Goal: Transaction & Acquisition: Register for event/course

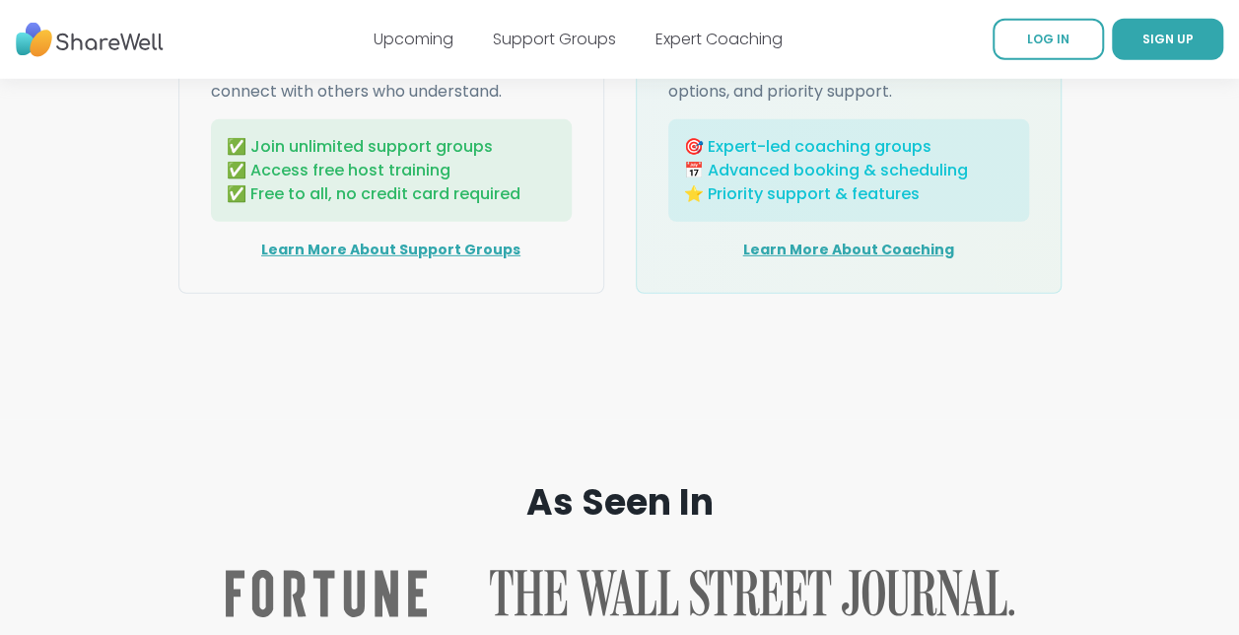
scroll to position [2661, 0]
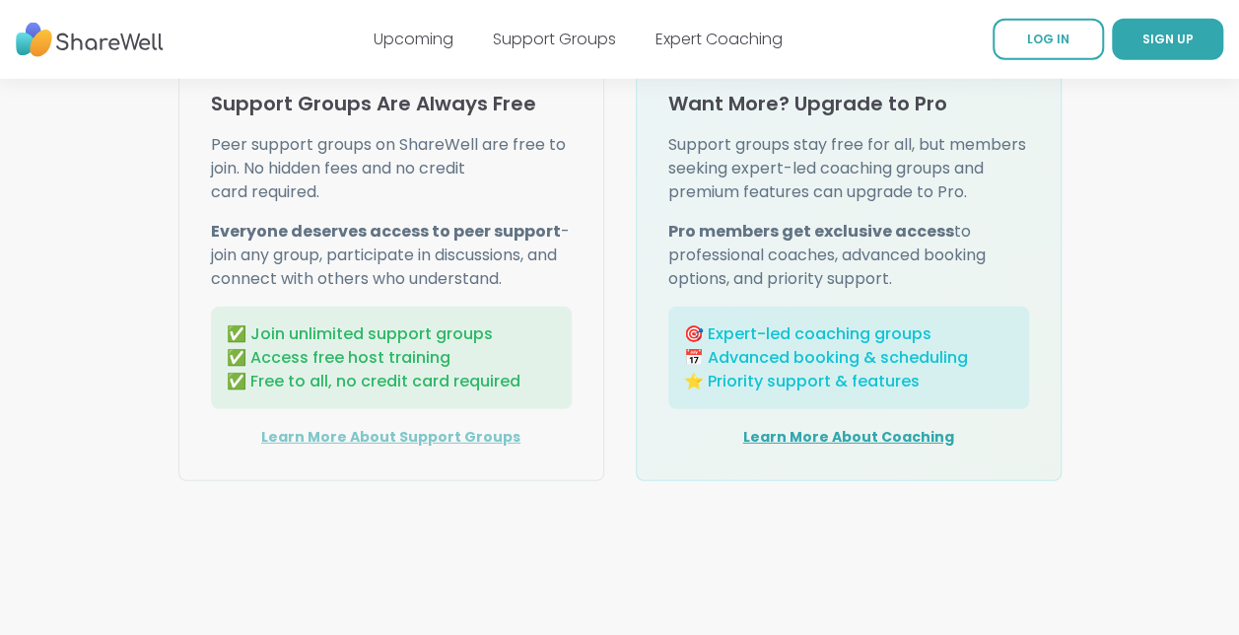
click at [425, 428] on link "Learn More About Support Groups" at bounding box center [390, 437] width 259 height 20
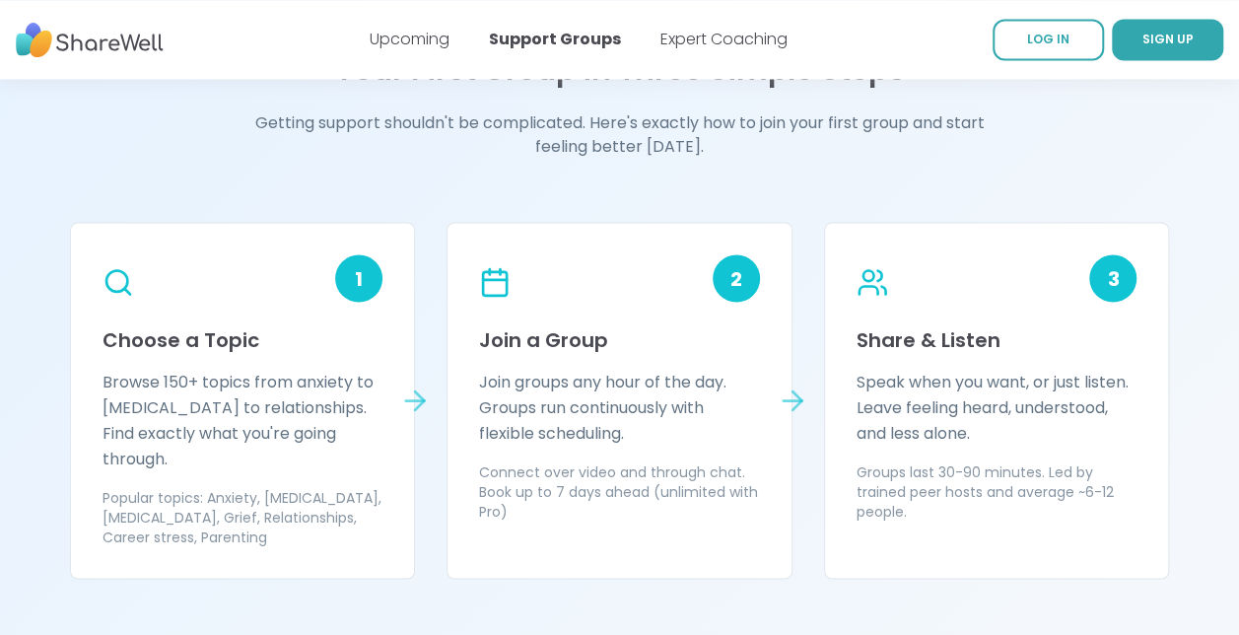
scroll to position [1676, 0]
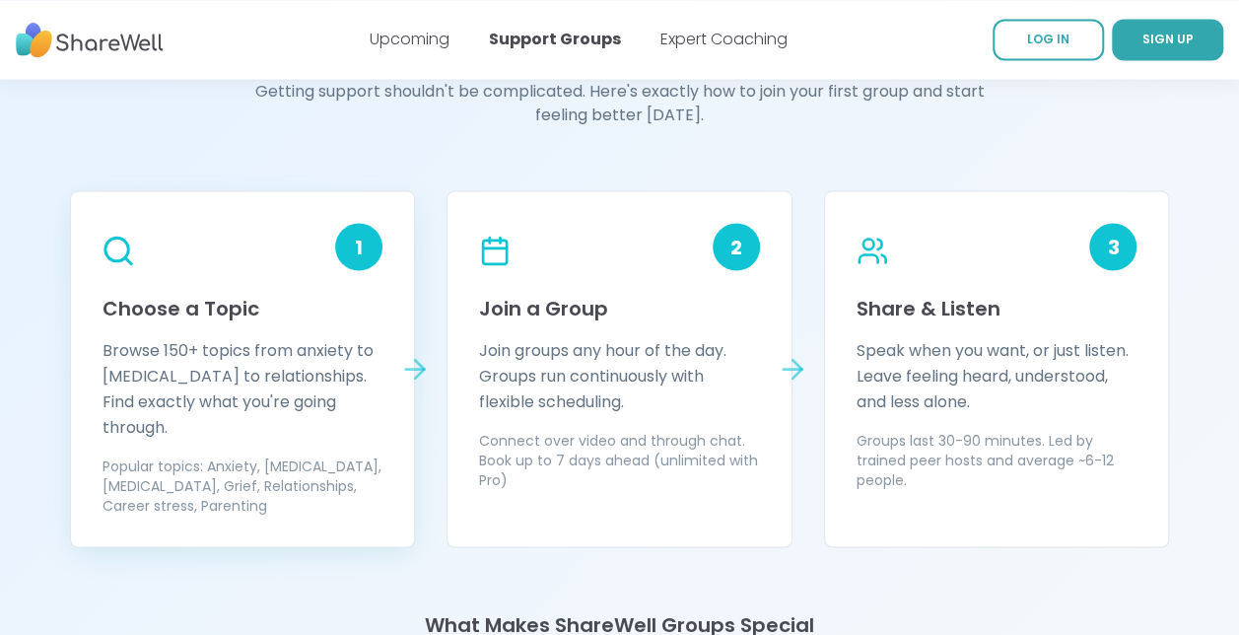
click at [247, 379] on p "Browse 150+ topics from anxiety to [MEDICAL_DATA] to relationships. Find exactl…" at bounding box center [243, 388] width 281 height 103
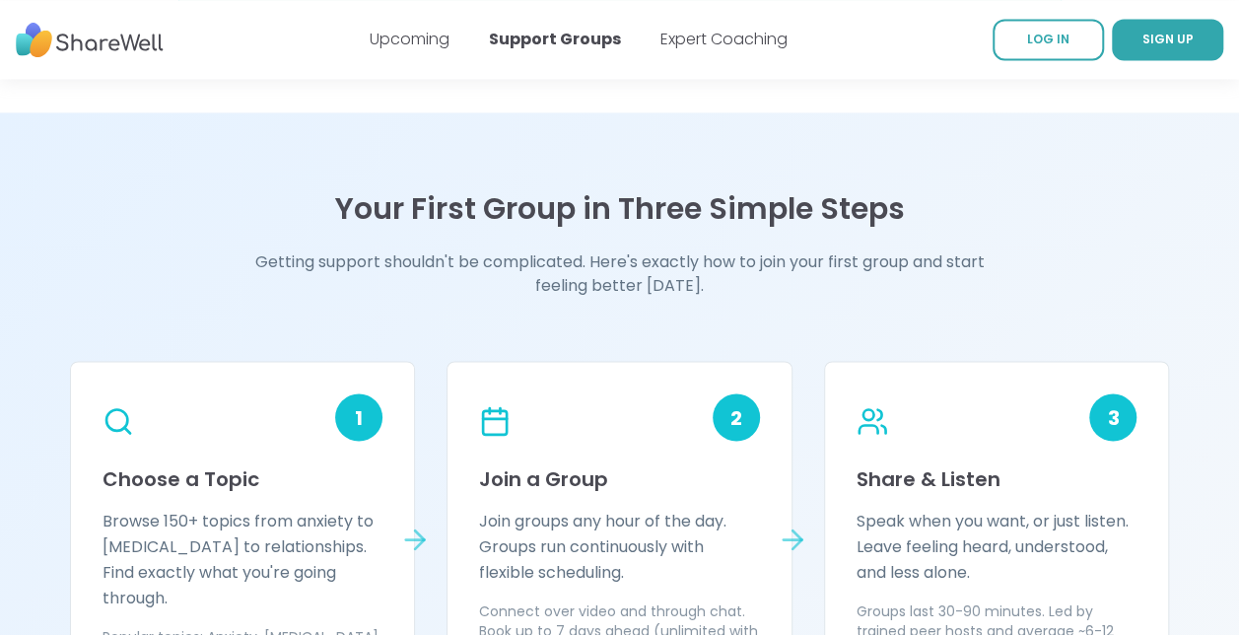
scroll to position [1281, 0]
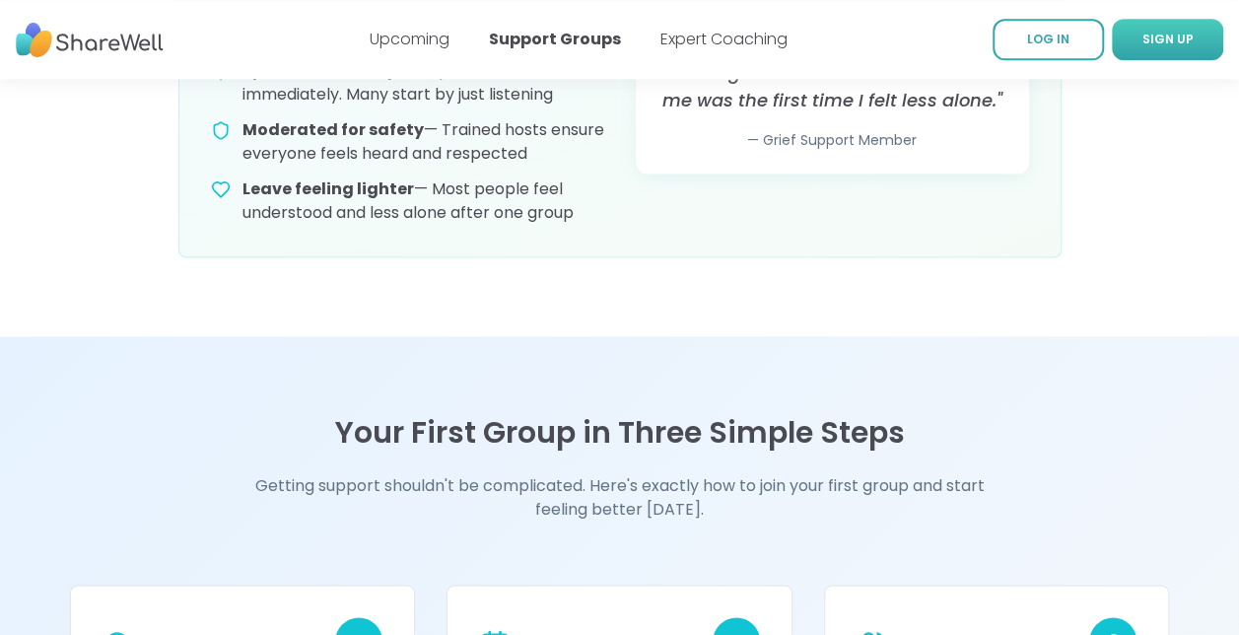
click at [1155, 32] on span "SIGN UP" at bounding box center [1167, 39] width 51 height 17
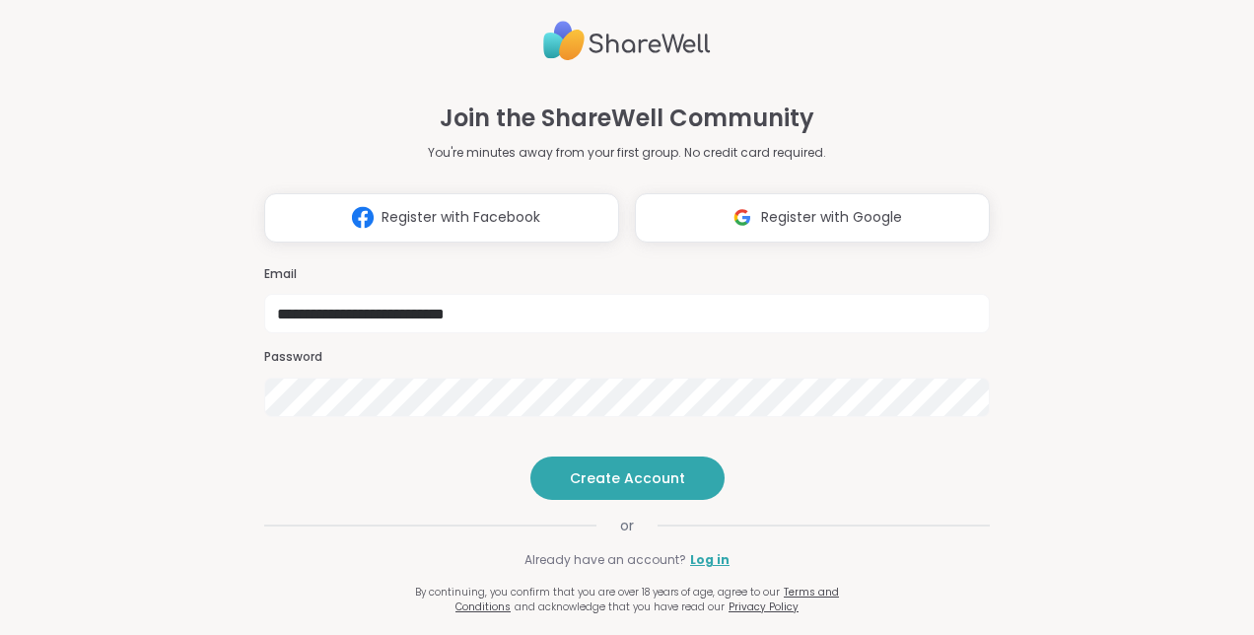
type input "**********"
click at [605, 488] on span "Create Account" at bounding box center [627, 478] width 115 height 20
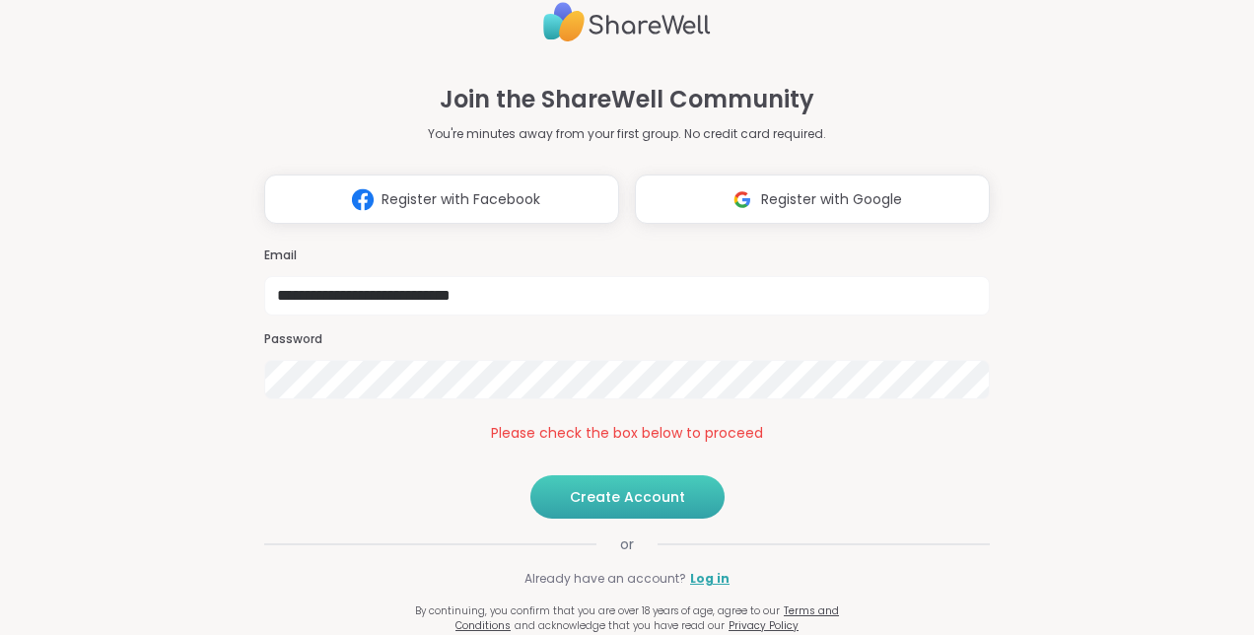
click at [588, 507] on span "Create Account" at bounding box center [627, 497] width 115 height 20
